Goal: Information Seeking & Learning: Learn about a topic

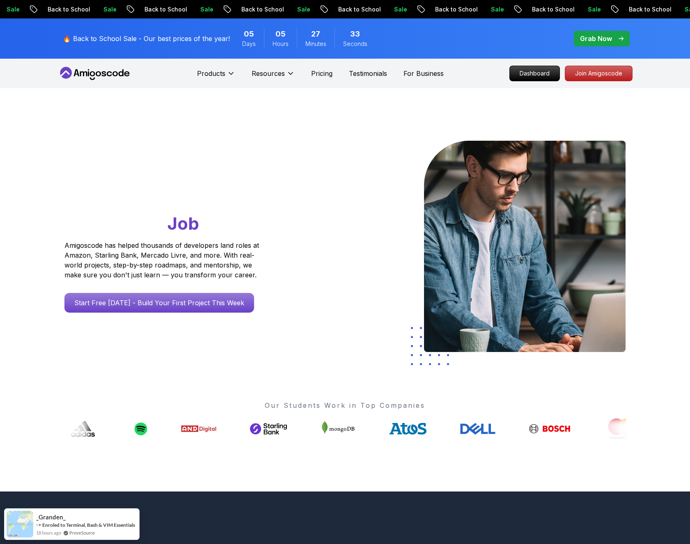
click at [324, 79] on div "Products Resources Pricing Testimonials For Business" at bounding box center [320, 73] width 247 height 16
click at [324, 69] on p "Pricing" at bounding box center [321, 74] width 21 height 10
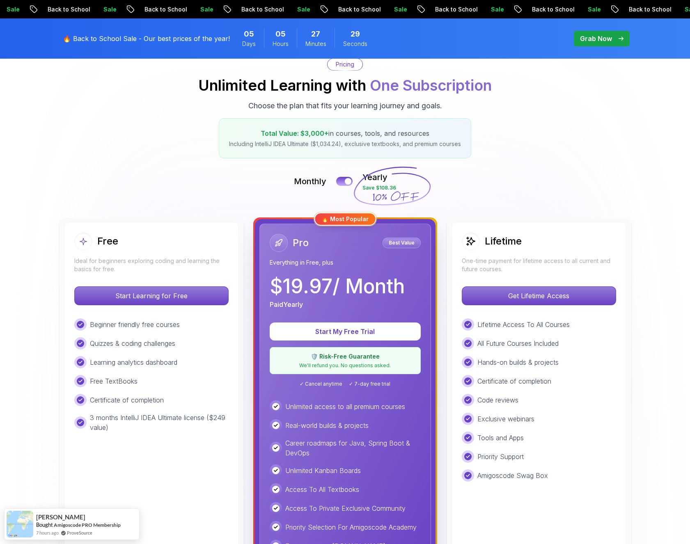
scroll to position [107, 0]
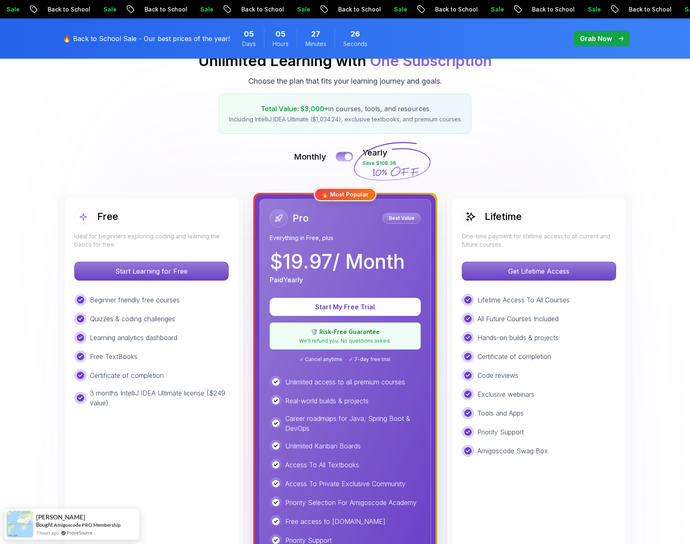
click at [343, 158] on button at bounding box center [344, 156] width 17 height 9
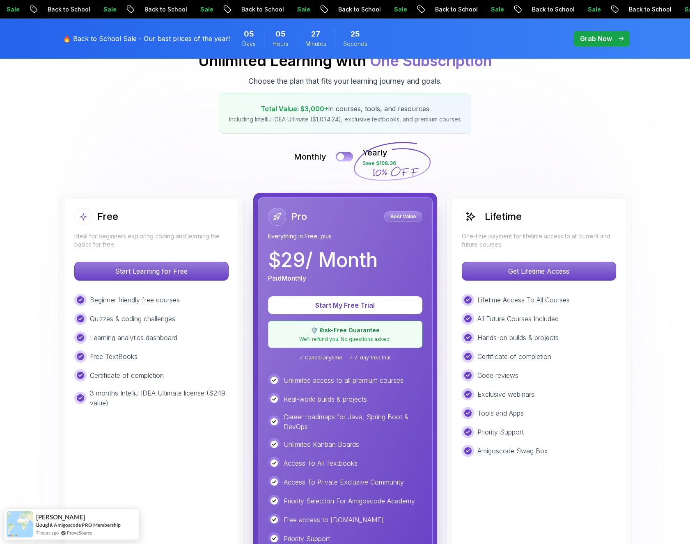
click at [343, 158] on div at bounding box center [340, 156] width 7 height 7
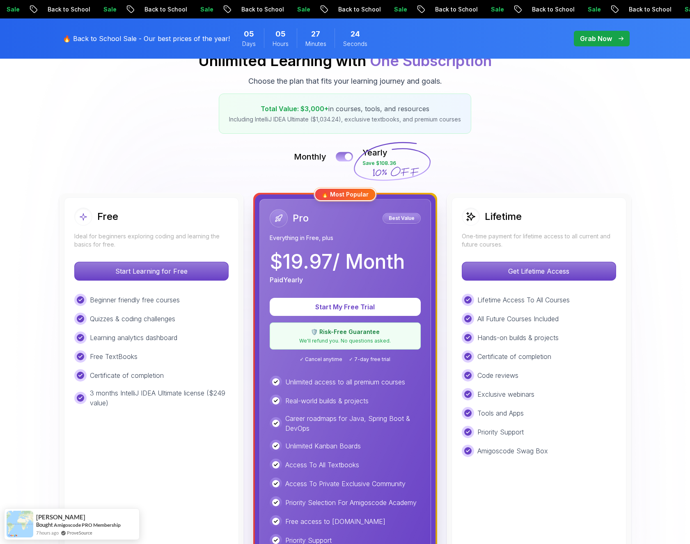
click at [343, 158] on button at bounding box center [344, 156] width 17 height 9
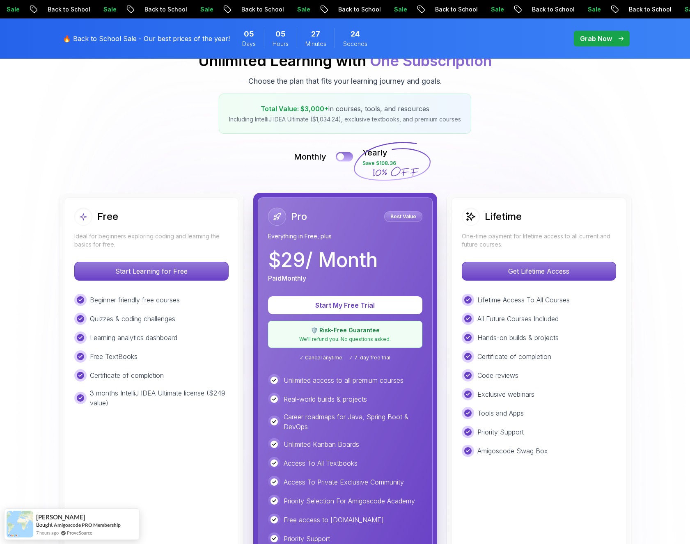
click at [343, 158] on div at bounding box center [340, 156] width 7 height 7
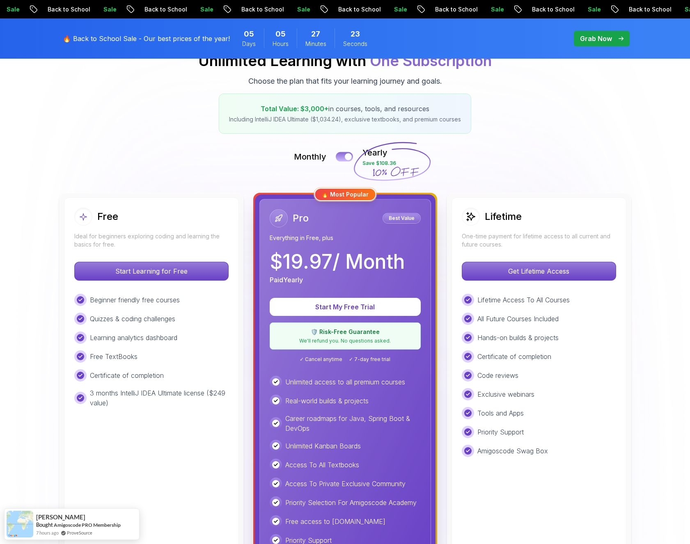
click at [343, 158] on button at bounding box center [344, 156] width 17 height 9
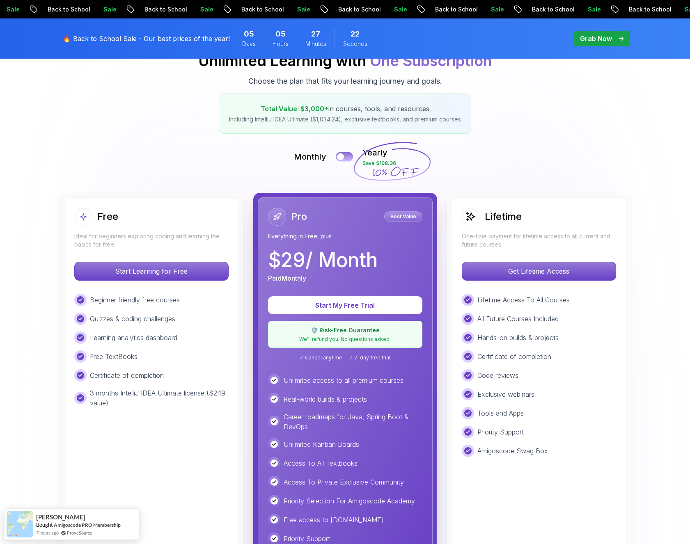
click at [343, 158] on div at bounding box center [340, 156] width 7 height 7
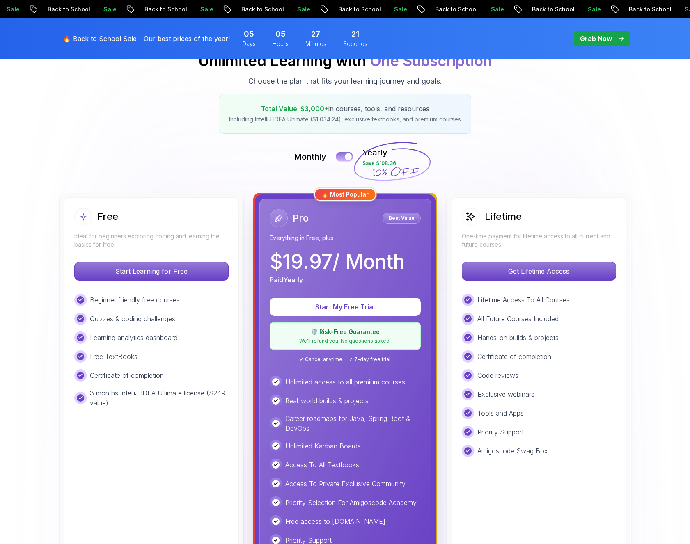
click at [343, 158] on button at bounding box center [344, 156] width 17 height 9
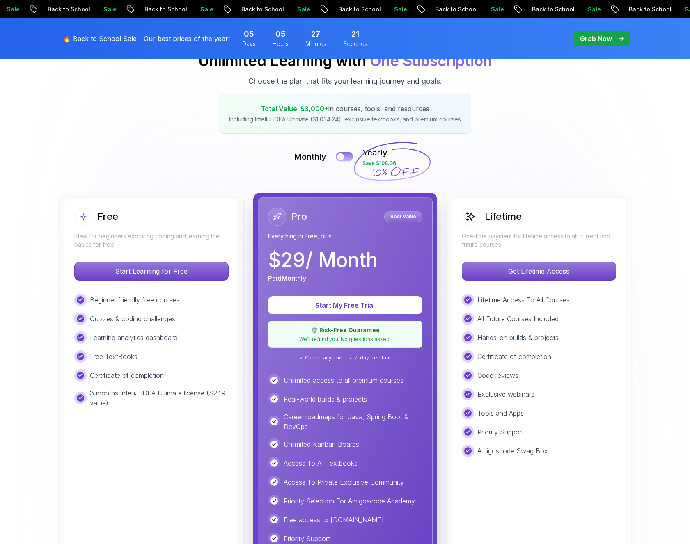
click at [343, 158] on div at bounding box center [340, 156] width 7 height 7
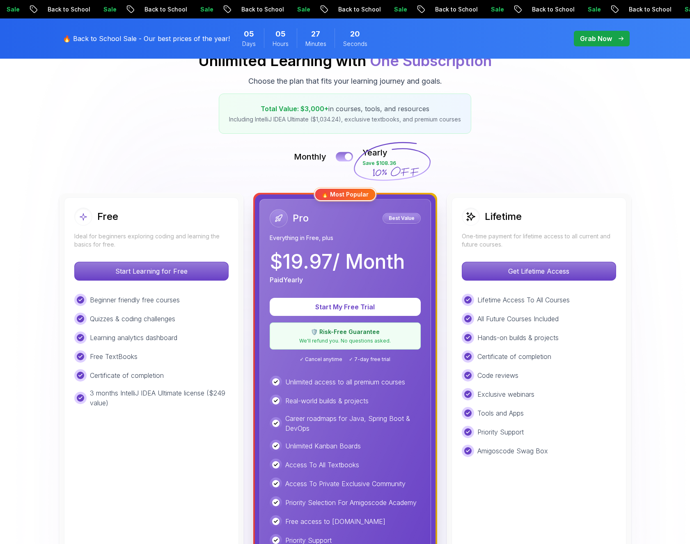
click at [343, 158] on button at bounding box center [344, 156] width 17 height 9
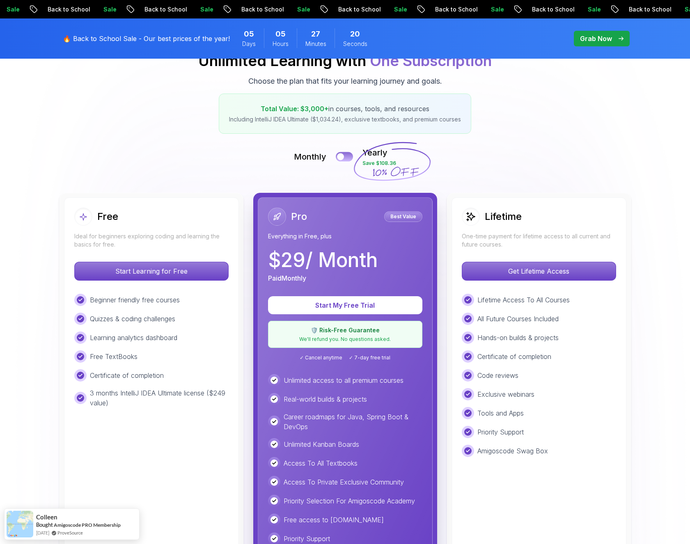
click at [343, 158] on div at bounding box center [340, 156] width 7 height 7
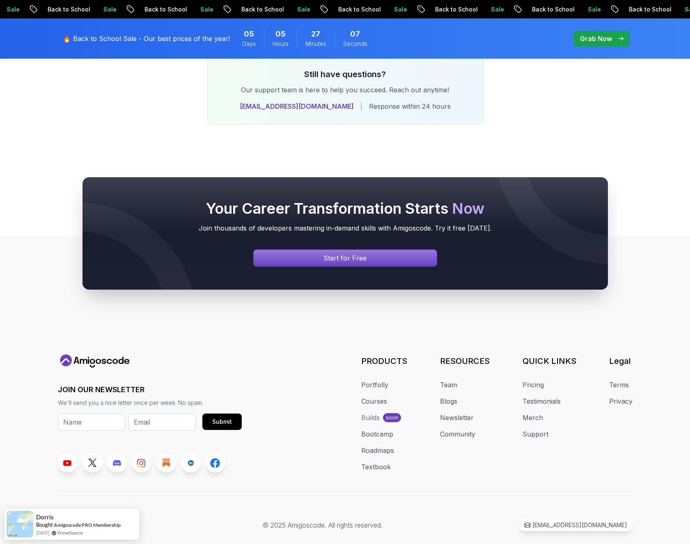
scroll to position [3359, 0]
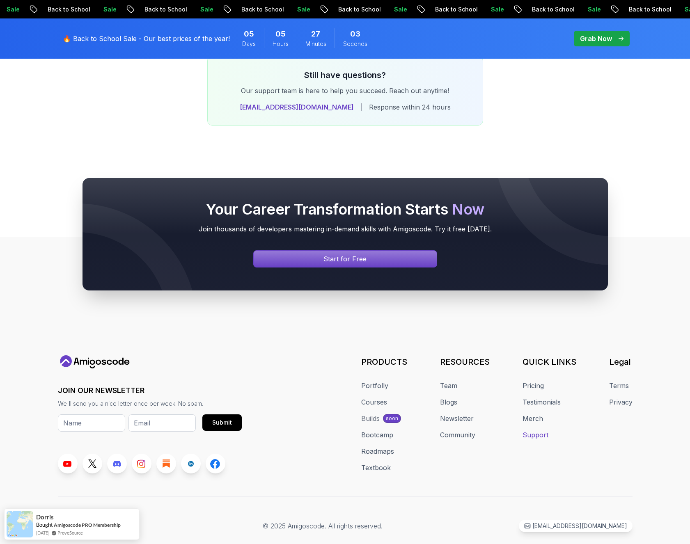
click at [533, 430] on link "Support" at bounding box center [535, 435] width 26 height 10
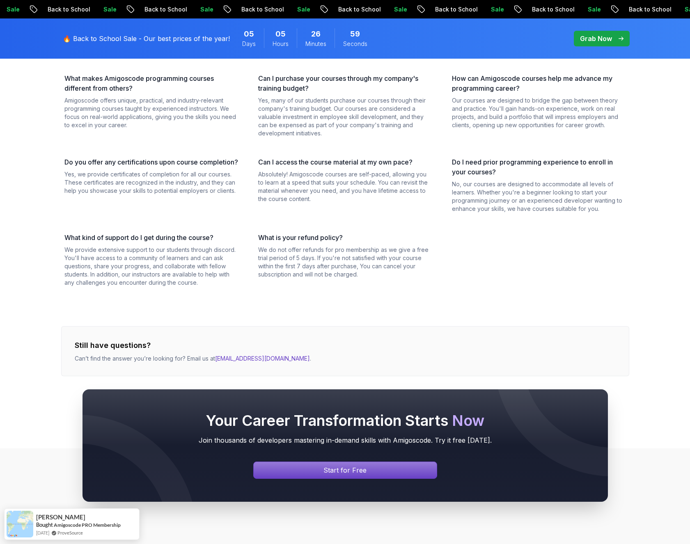
scroll to position [150, 0]
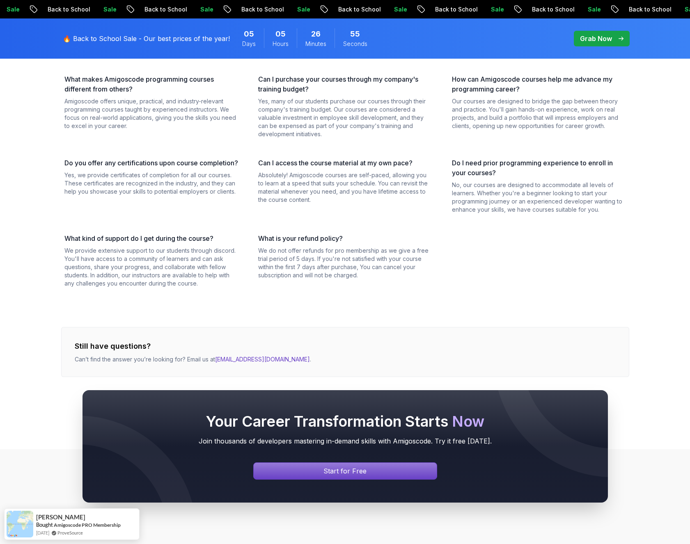
drag, startPoint x: 217, startPoint y: 359, endPoint x: 238, endPoint y: 360, distance: 20.2
click at [238, 360] on div "Your Career Transformation Starts Now Join thousands of developers mastering in…" at bounding box center [345, 446] width 690 height 191
click at [258, 370] on div "Your Career Transformation Starts Now Join thousands of developers mastering in…" at bounding box center [345, 446] width 690 height 191
click at [257, 360] on div "Your Career Transformation Starts Now Join thousands of developers mastering in…" at bounding box center [345, 446] width 690 height 191
drag, startPoint x: 228, startPoint y: 360, endPoint x: 252, endPoint y: 361, distance: 24.2
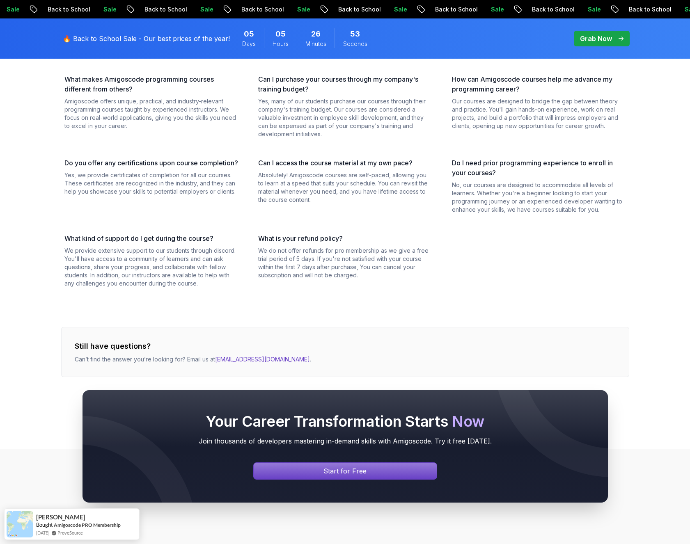
click at [251, 361] on div "Your Career Transformation Starts Now Join thousands of developers mastering in…" at bounding box center [345, 446] width 690 height 191
click at [254, 361] on div "Your Career Transformation Starts Now Join thousands of developers mastering in…" at bounding box center [345, 446] width 690 height 191
drag, startPoint x: 254, startPoint y: 361, endPoint x: 247, endPoint y: 360, distance: 6.6
click at [247, 360] on div "Your Career Transformation Starts Now Join thousands of developers mastering in…" at bounding box center [345, 446] width 690 height 191
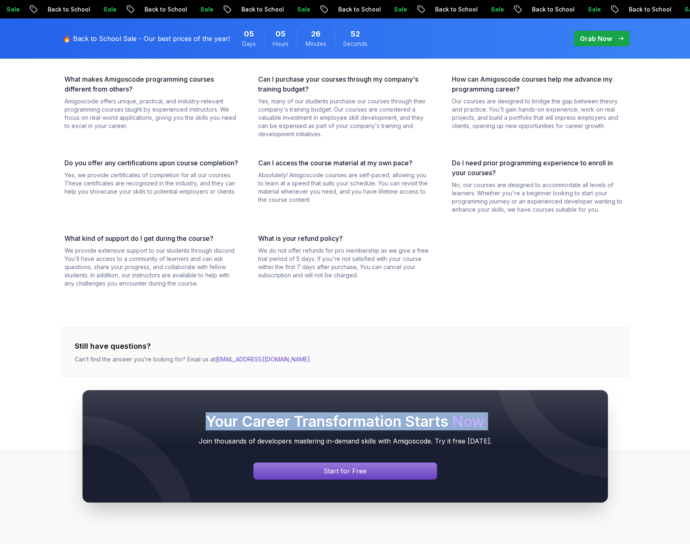
click at [247, 360] on div "Your Career Transformation Starts Now Join thousands of developers mastering in…" at bounding box center [345, 446] width 690 height 191
